Goal: Task Accomplishment & Management: Complete application form

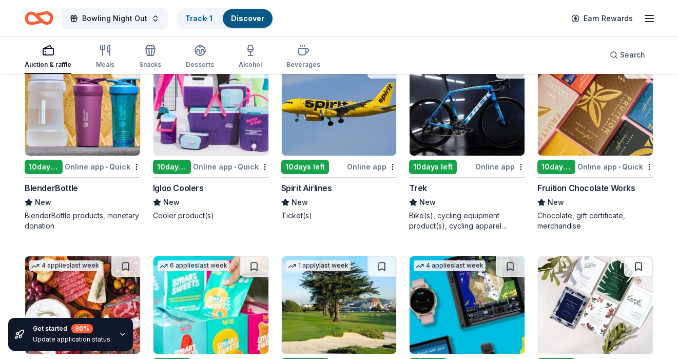
scroll to position [6201, 0]
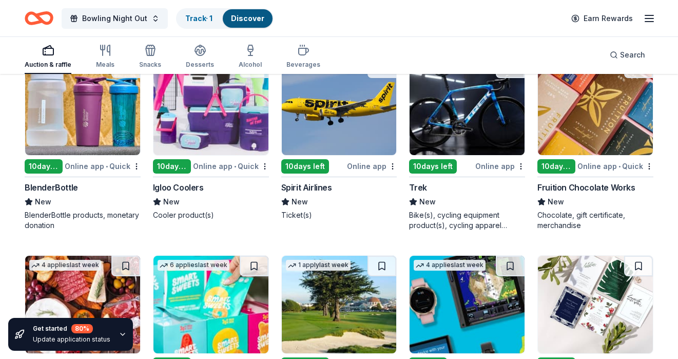
click at [352, 116] on img at bounding box center [339, 106] width 115 height 98
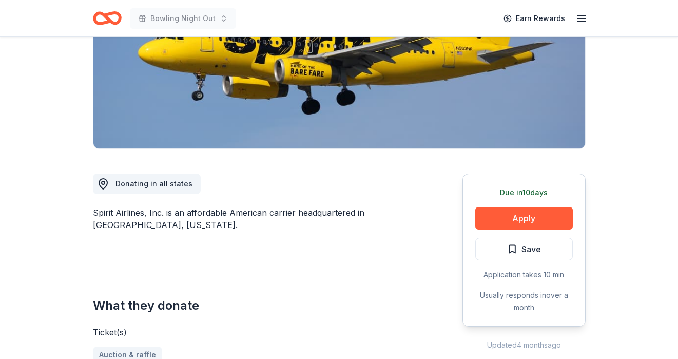
scroll to position [192, 0]
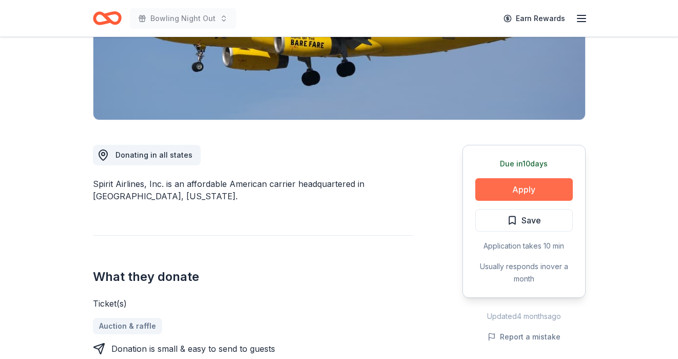
click at [527, 189] on button "Apply" at bounding box center [524, 189] width 98 height 23
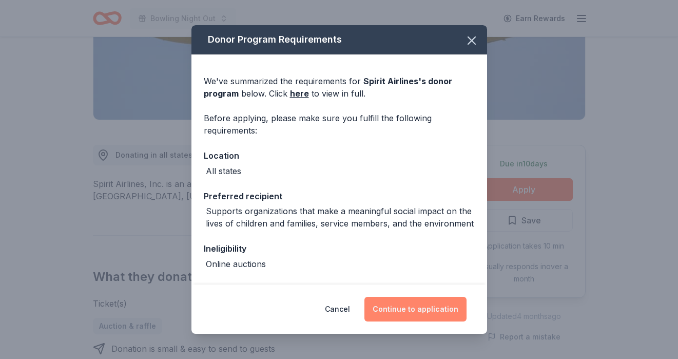
click at [414, 309] on button "Continue to application" at bounding box center [415, 309] width 102 height 25
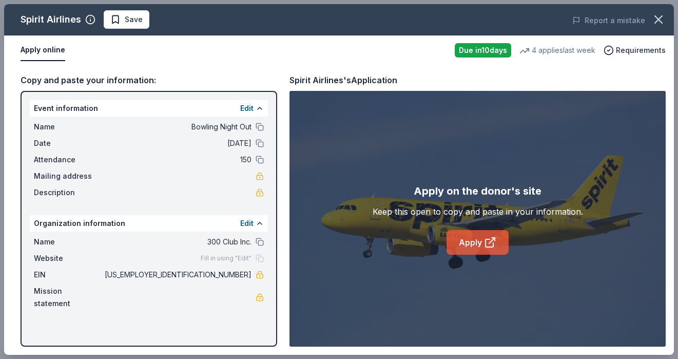
click at [501, 249] on link "Apply" at bounding box center [477, 242] width 62 height 25
